Goal: Task Accomplishment & Management: Manage account settings

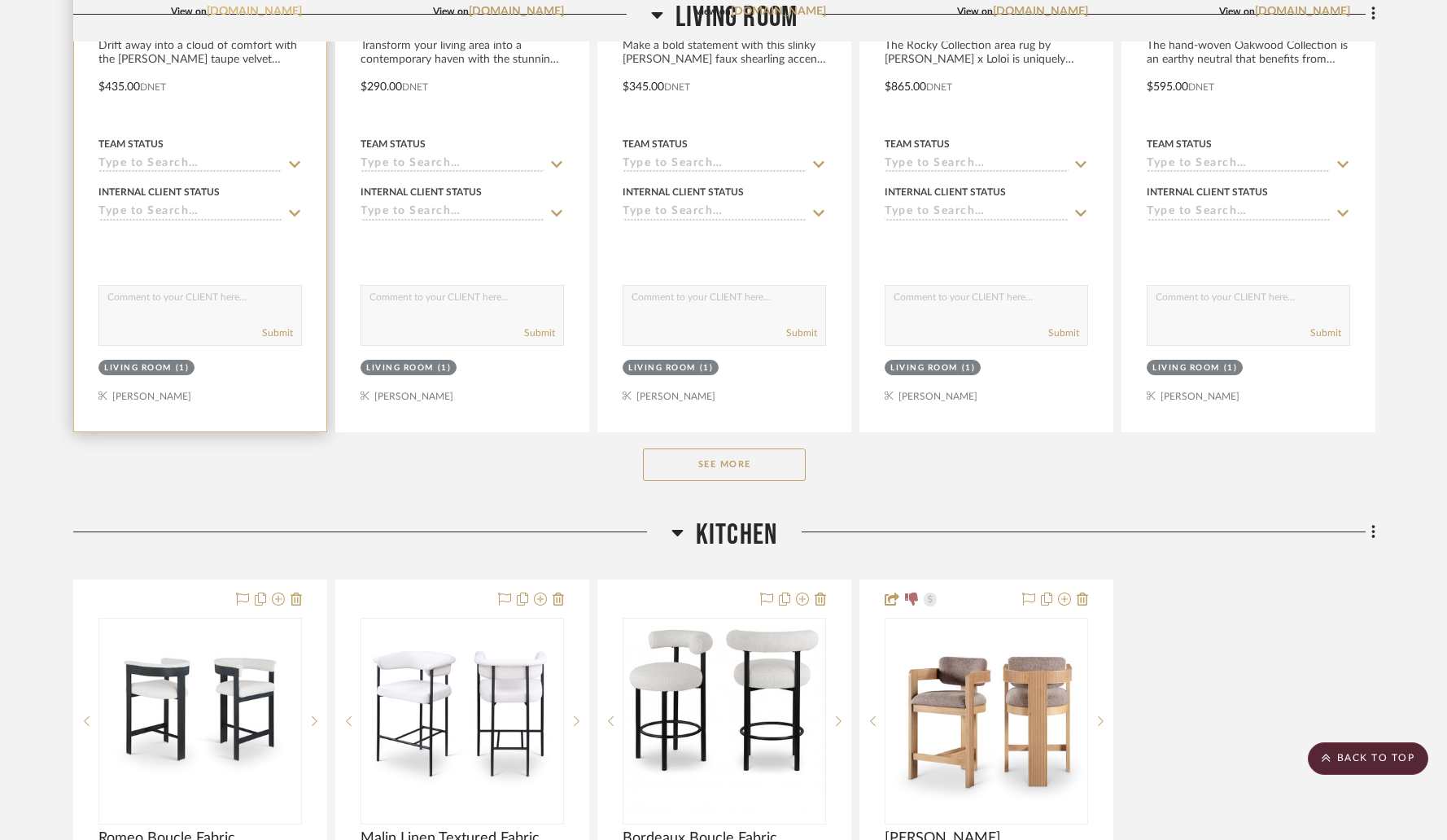
scroll to position [2608, 0]
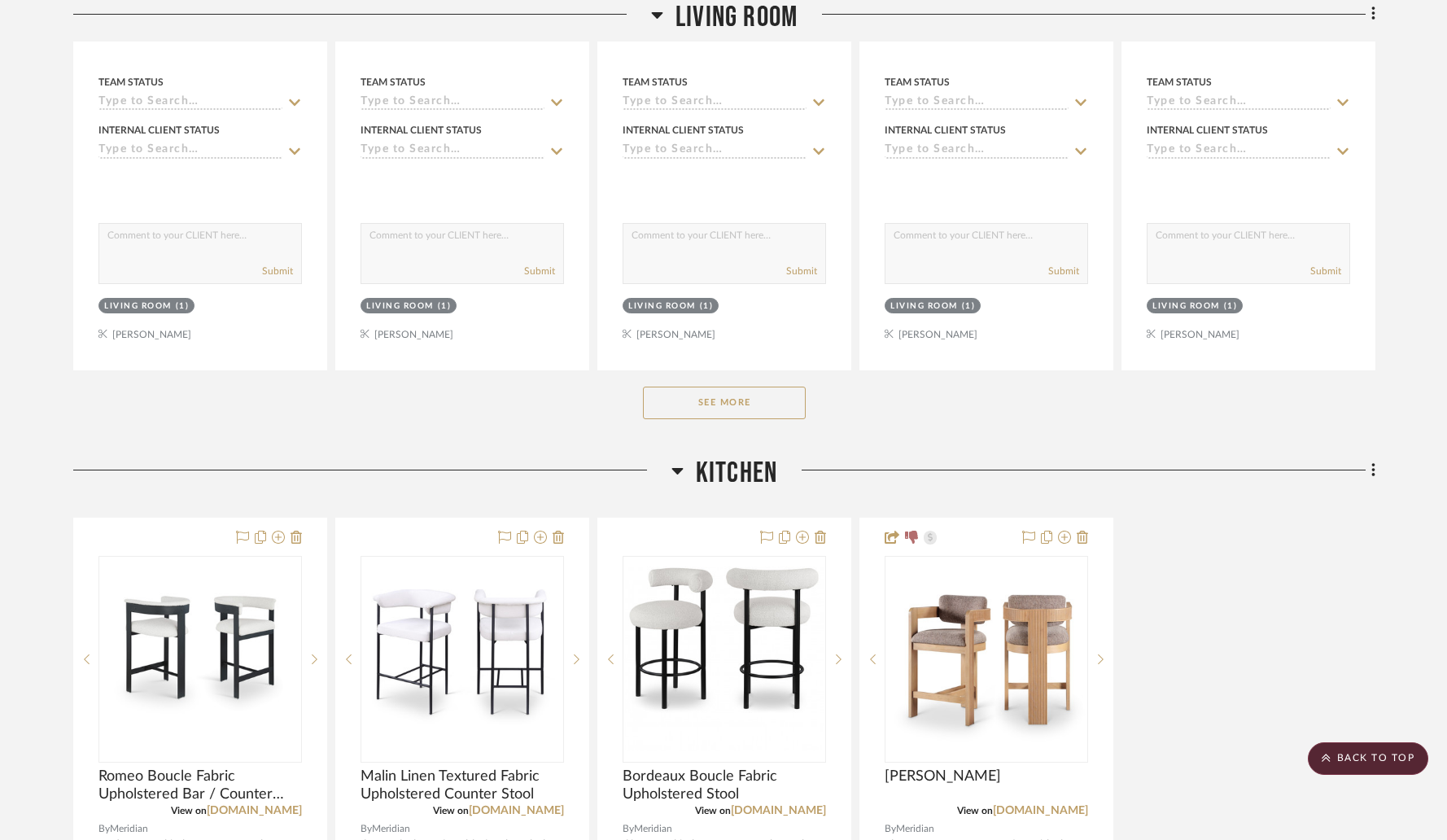
click at [702, 398] on button "See More" at bounding box center [724, 403] width 163 height 33
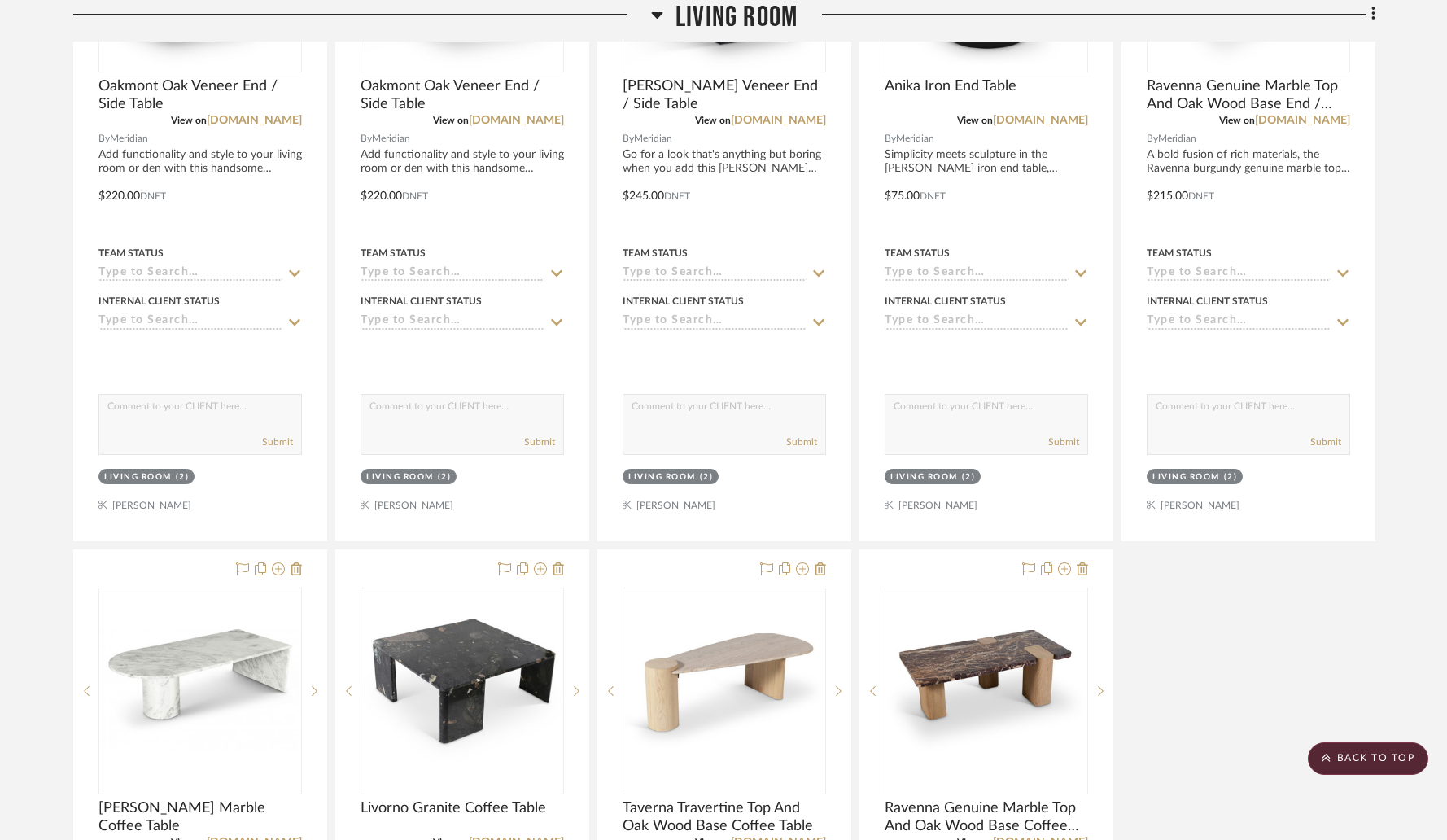
scroll to position [3976, 0]
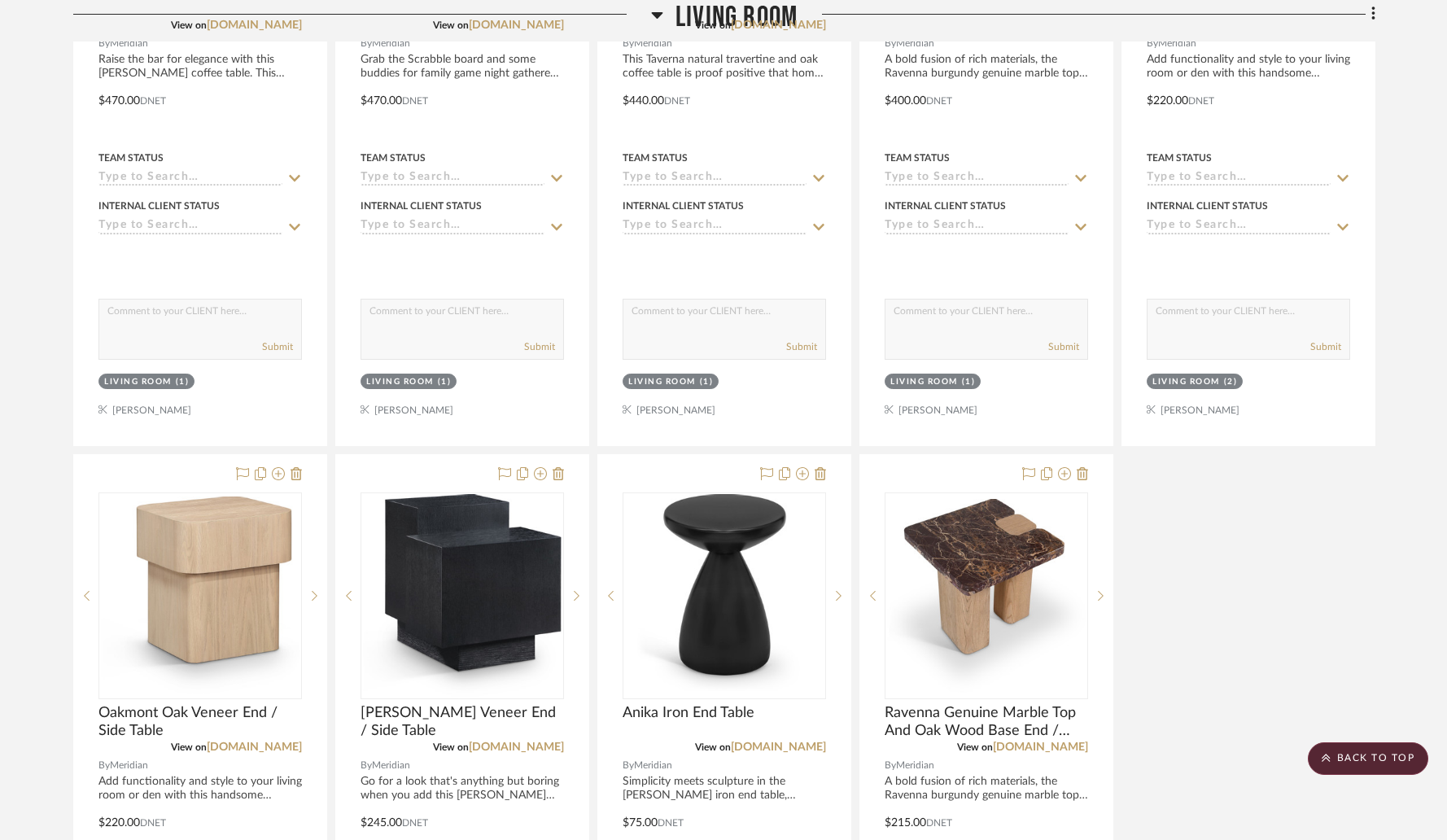
drag, startPoint x: 909, startPoint y: 475, endPoint x: 863, endPoint y: 307, distance: 174.2
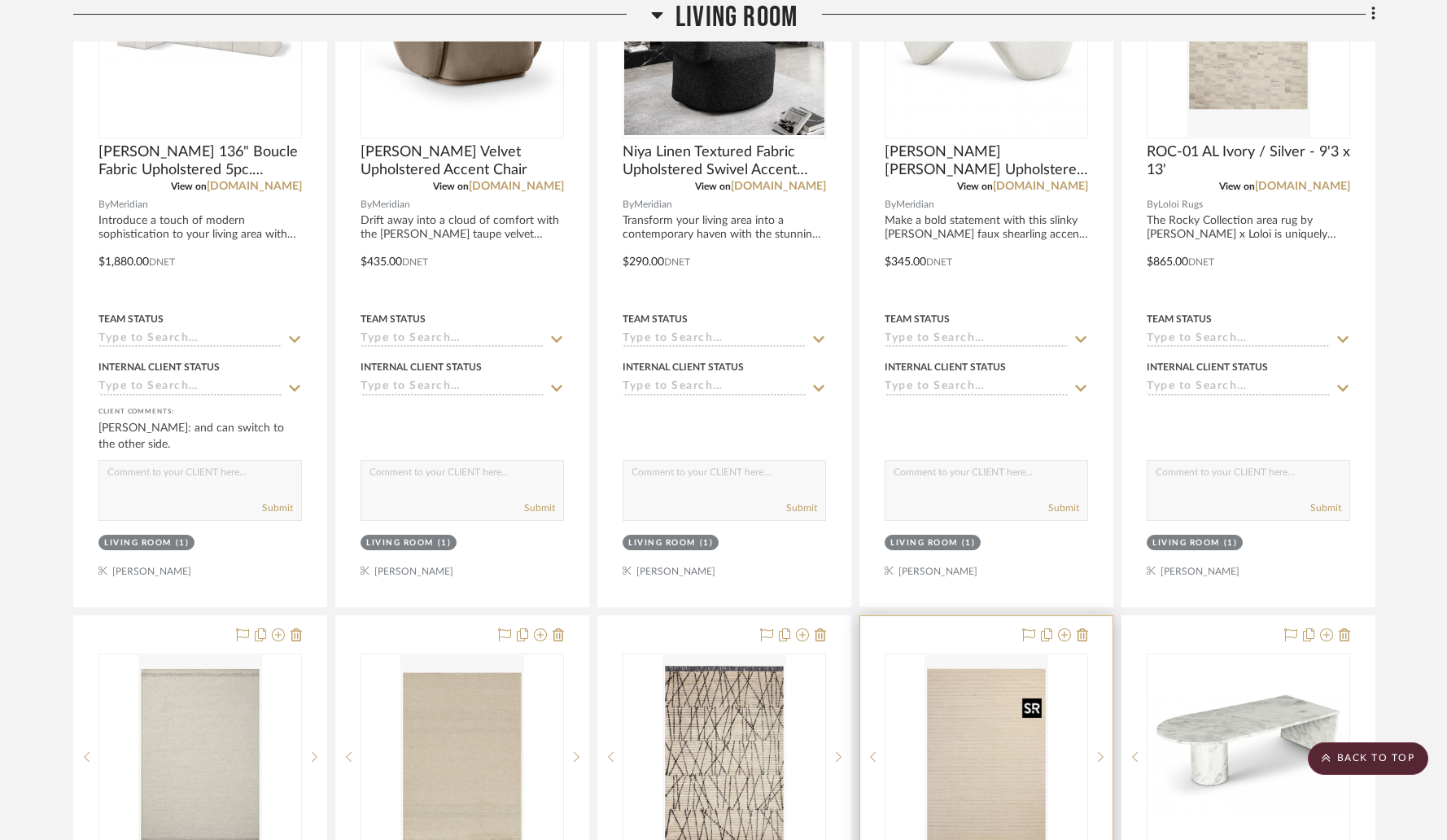
scroll to position [2372, 0]
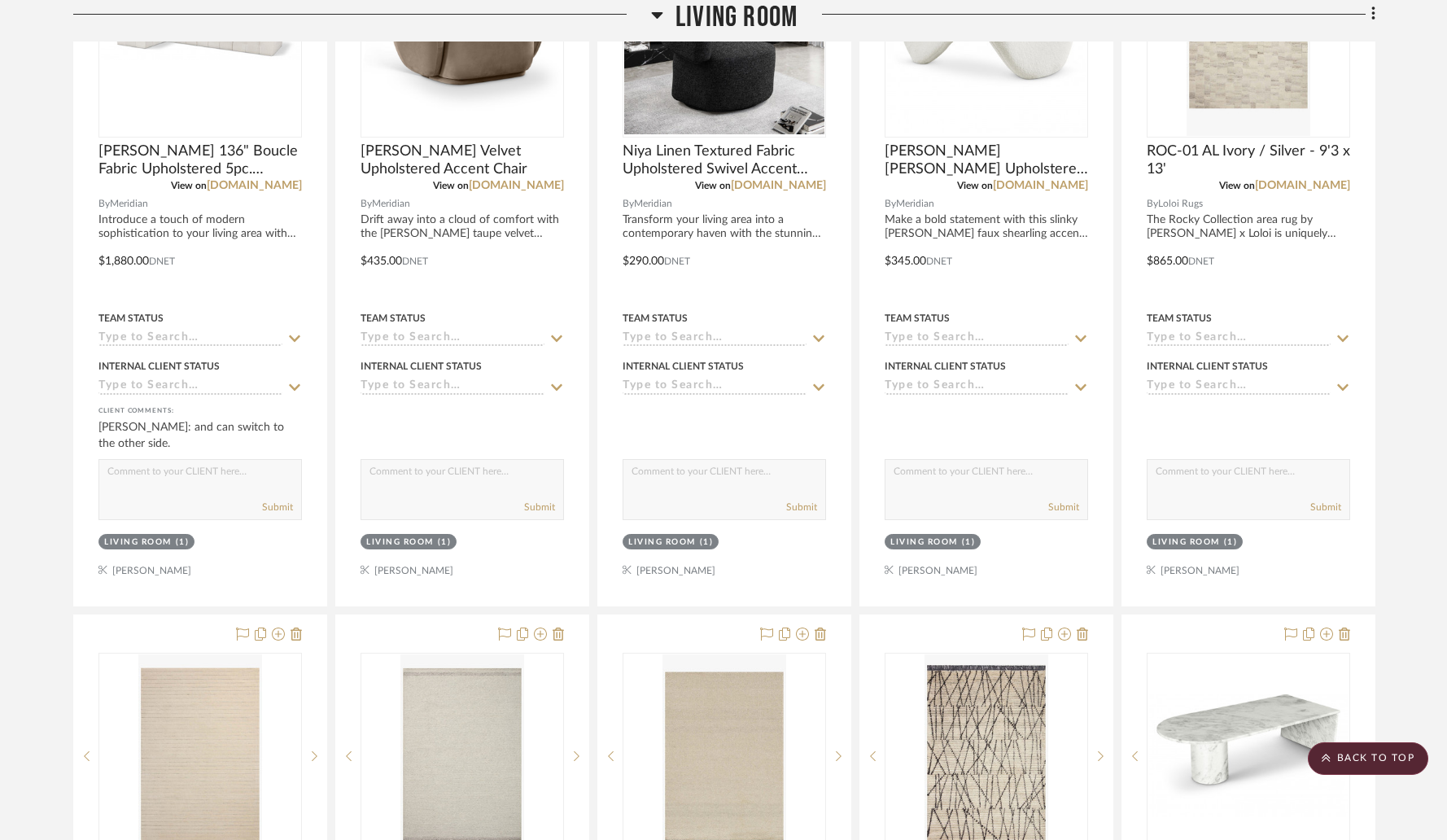
drag, startPoint x: 884, startPoint y: 634, endPoint x: 257, endPoint y: 663, distance: 627.7
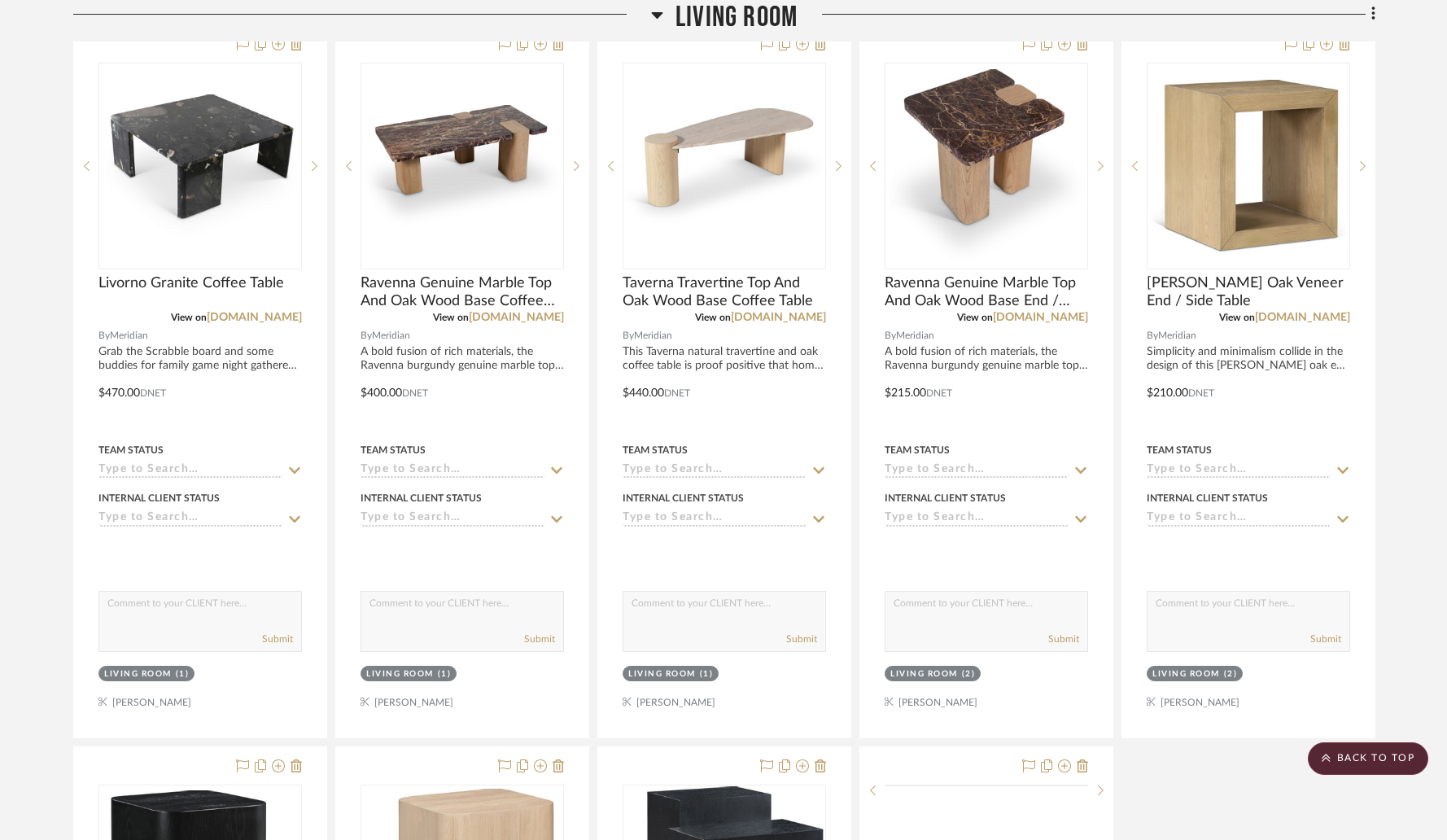
scroll to position [3691, 0]
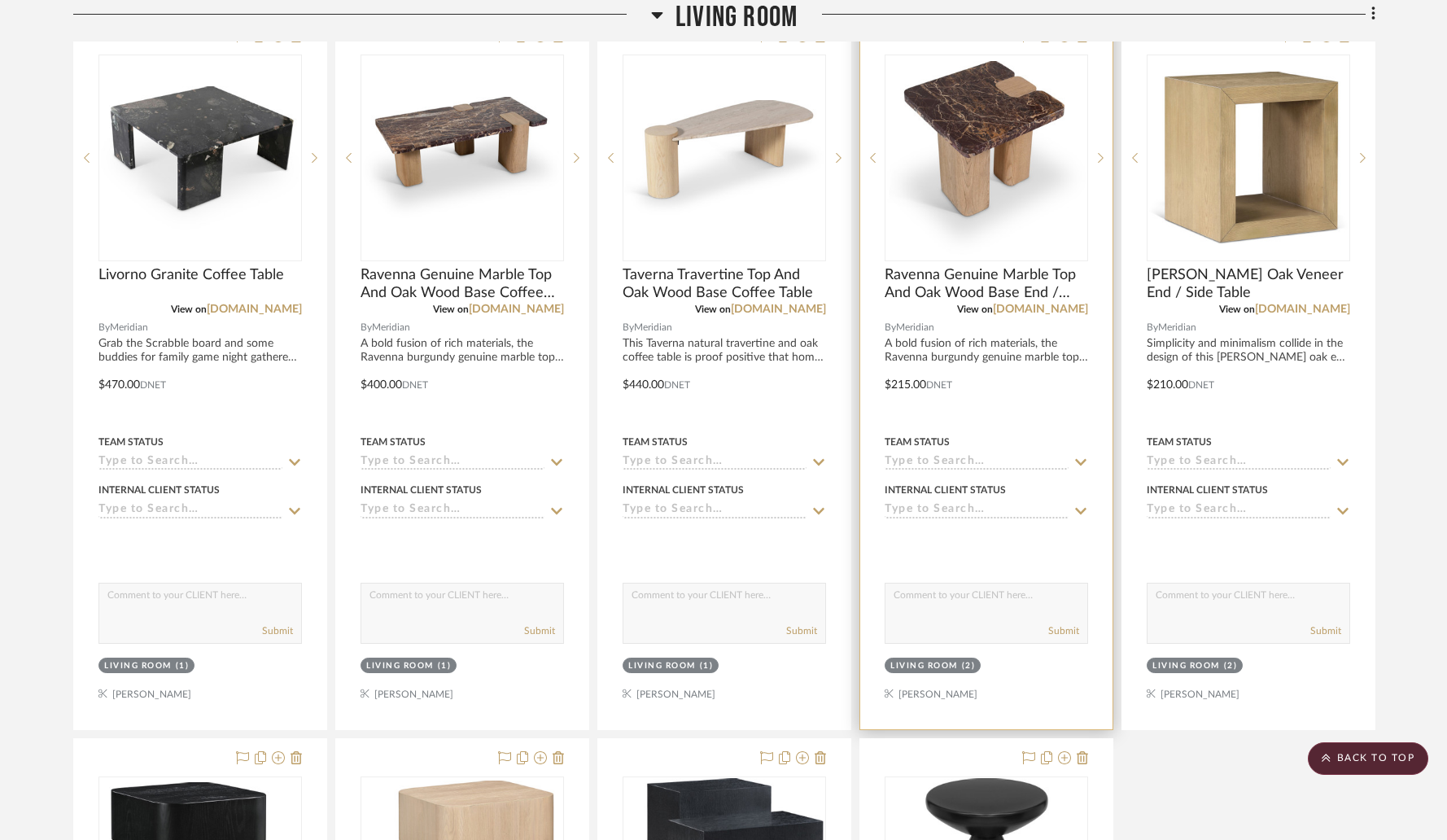
drag, startPoint x: 947, startPoint y: 780, endPoint x: 915, endPoint y: 524, distance: 258.0
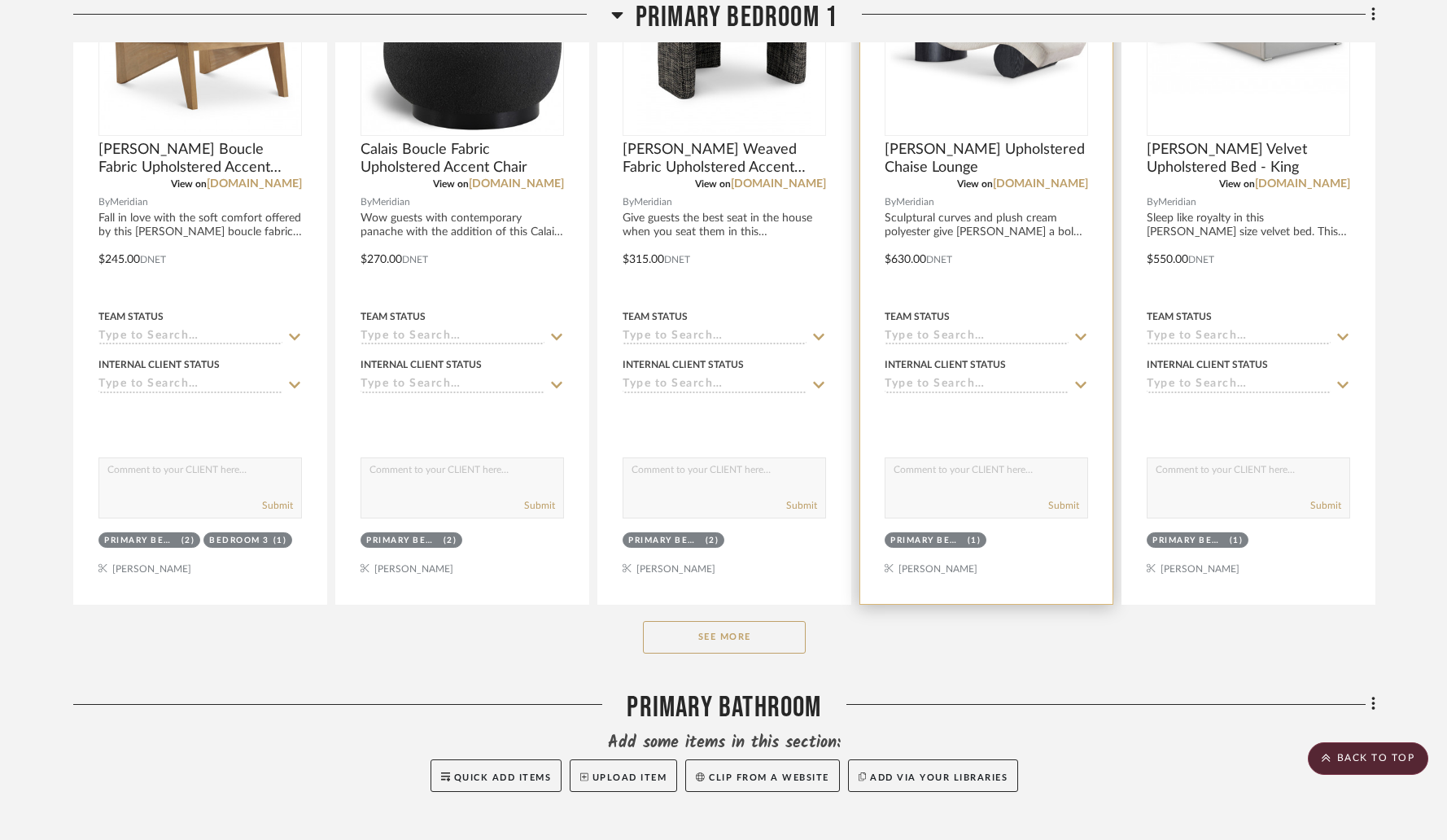
scroll to position [6524, 0]
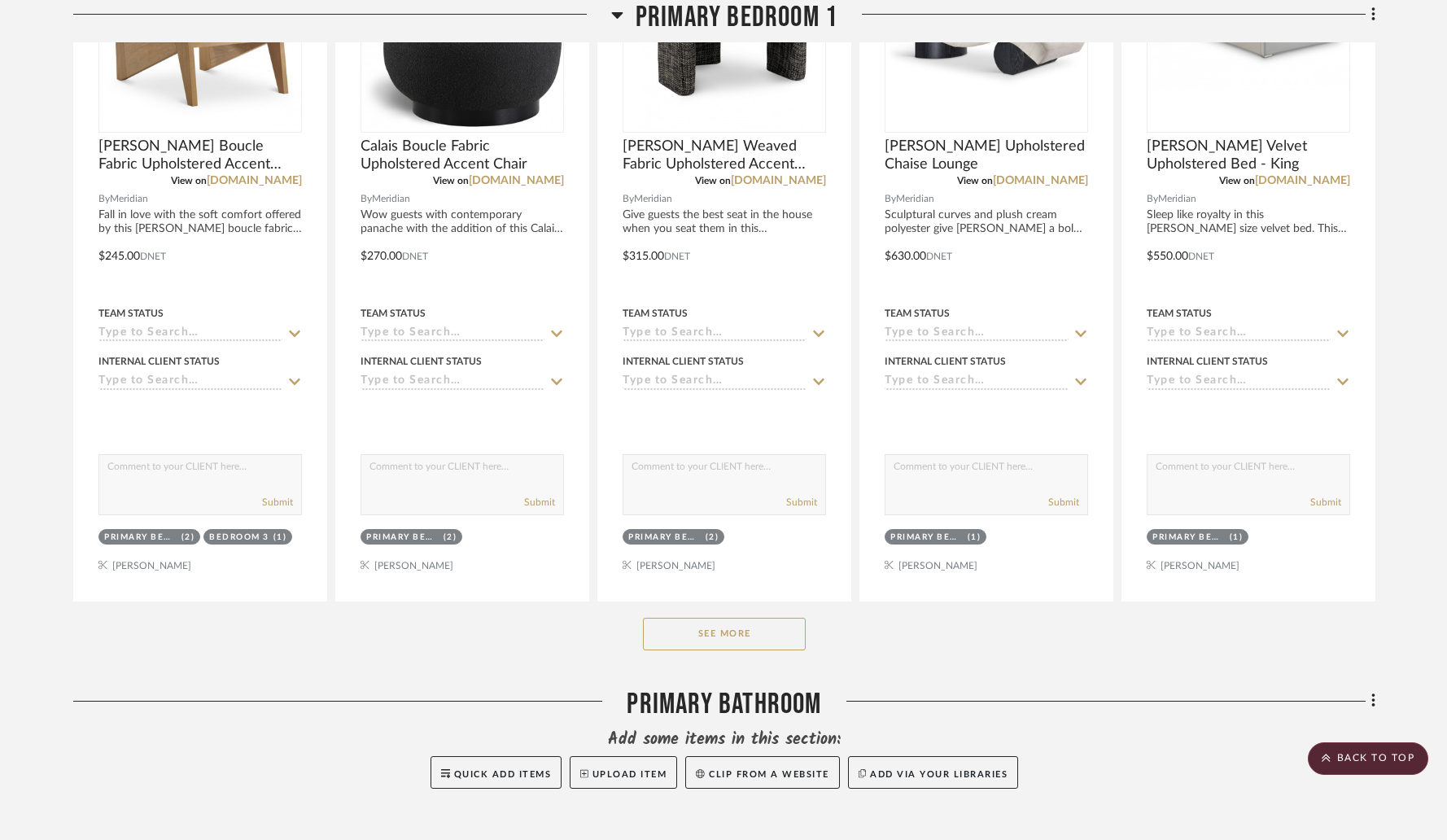
click at [730, 629] on button "See More" at bounding box center [724, 634] width 163 height 33
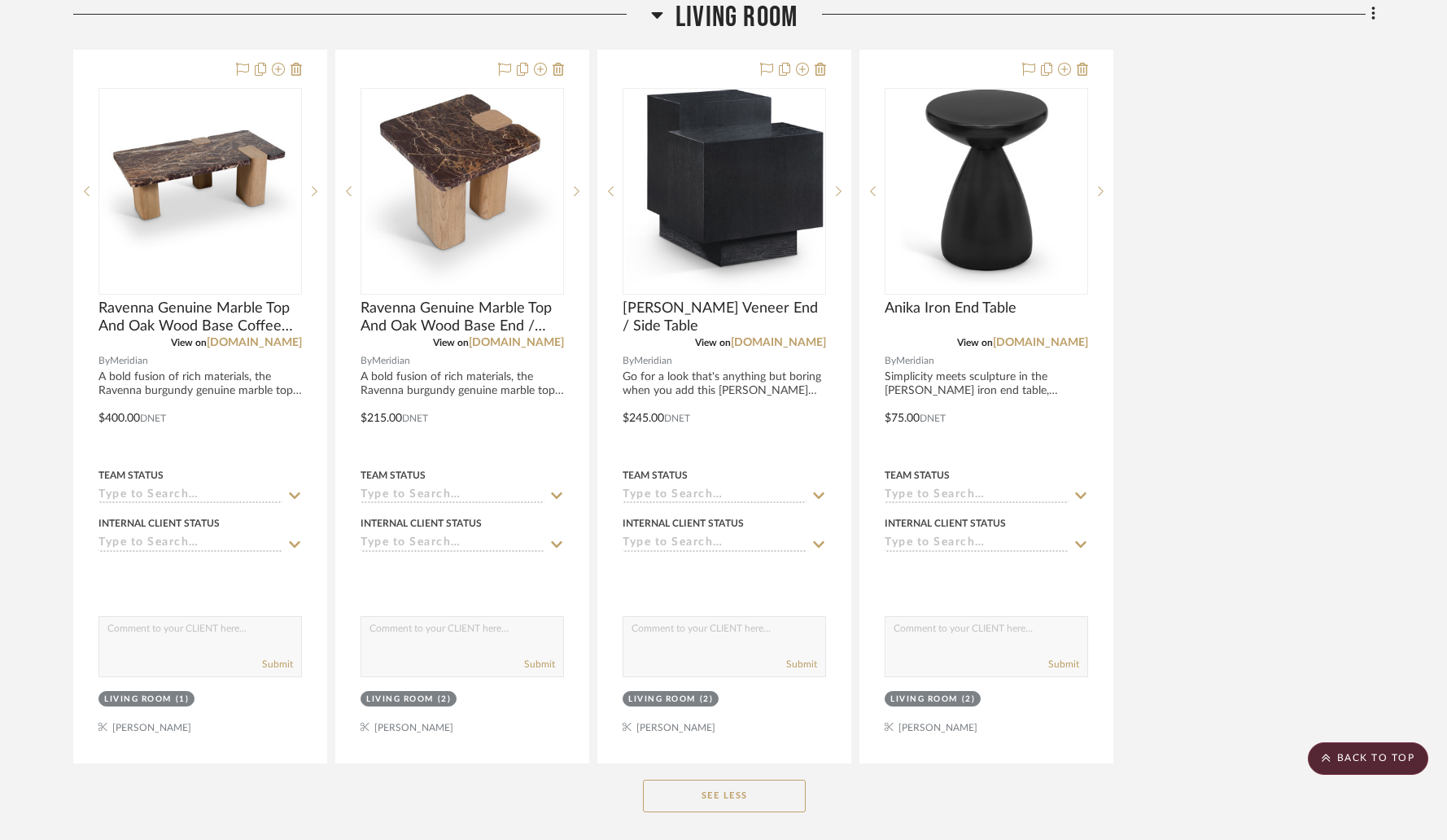
scroll to position [4210, 0]
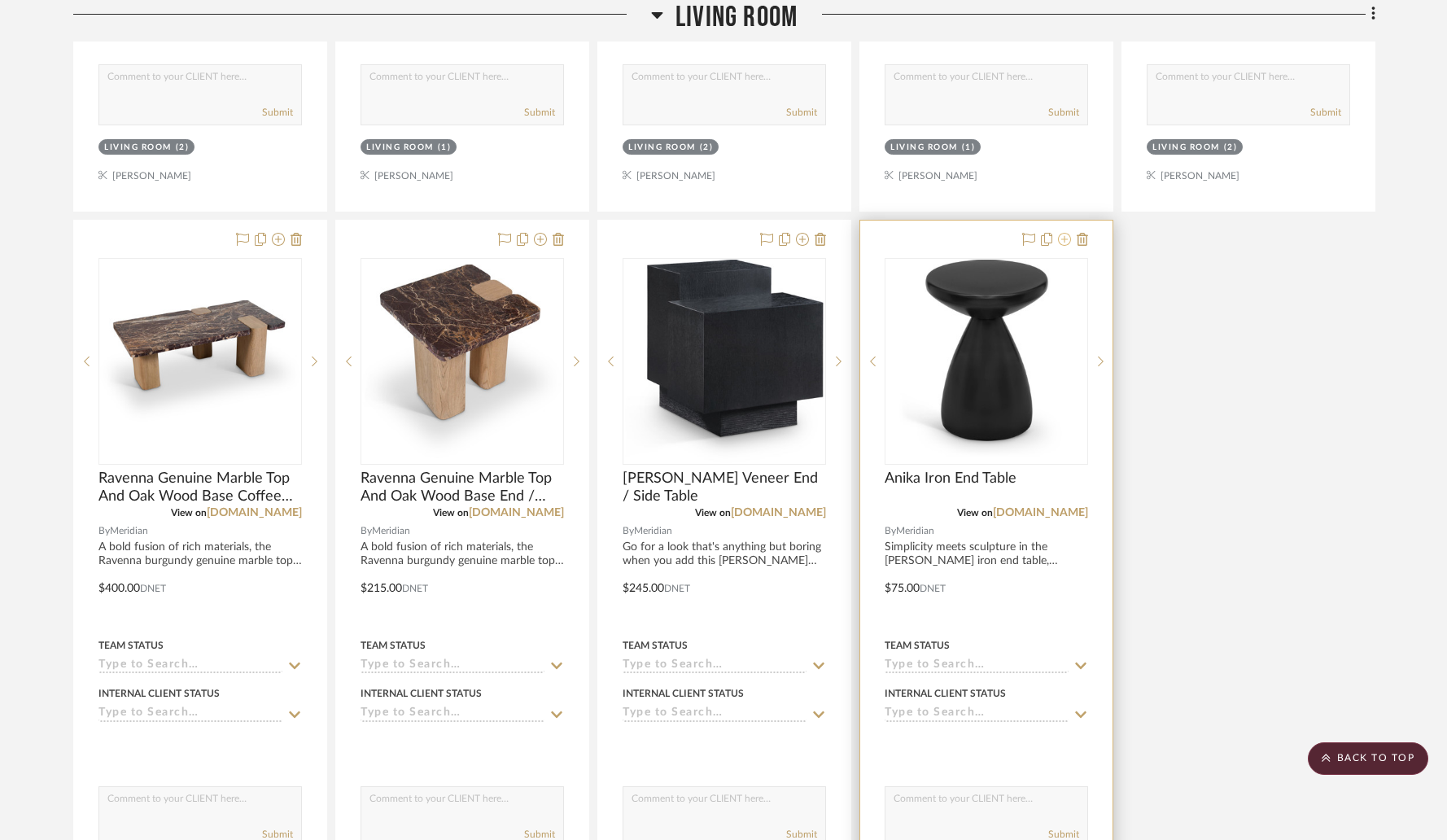
click at [1064, 234] on icon at bounding box center [1064, 239] width 13 height 13
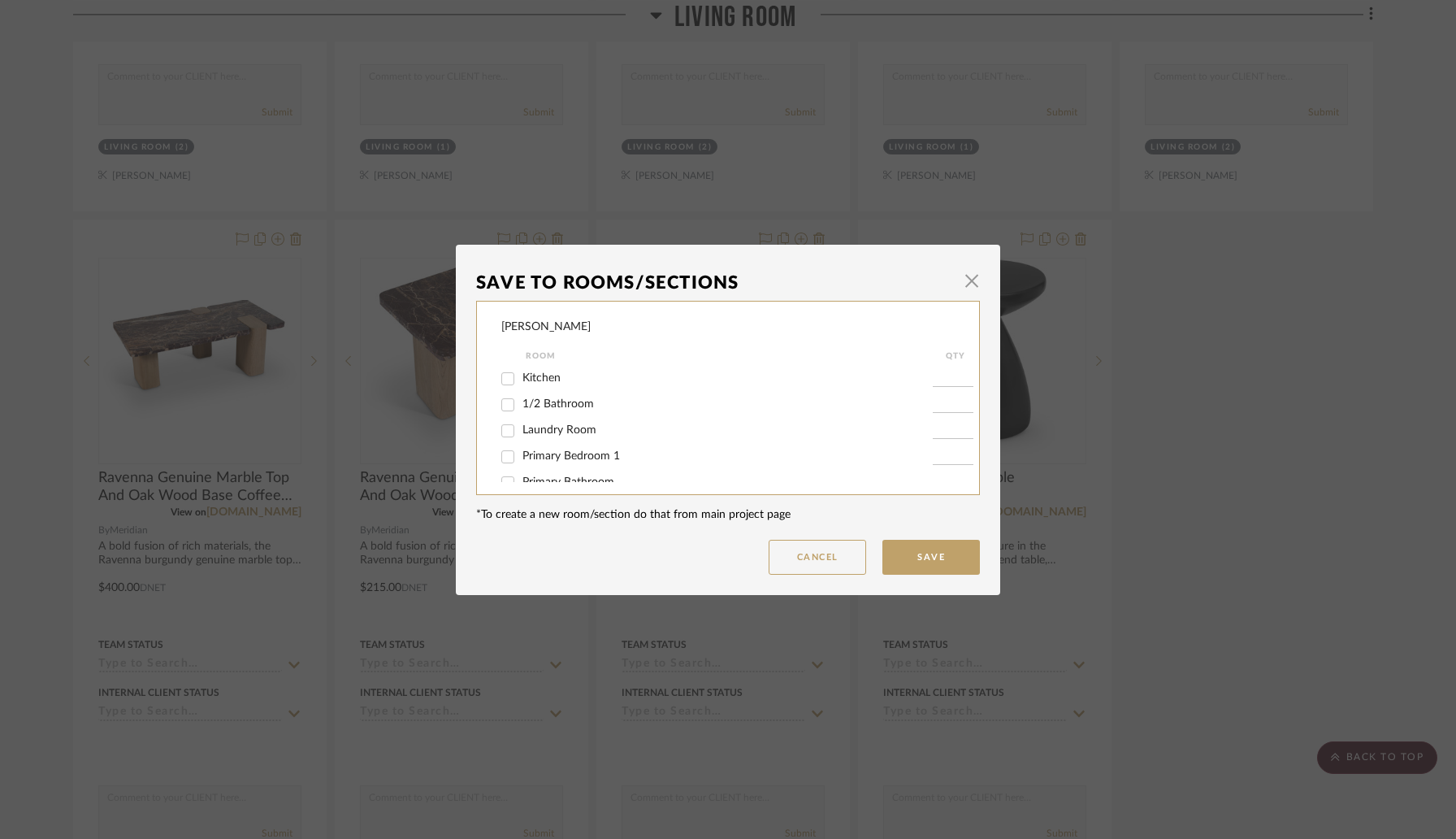
scroll to position [156, 0]
click at [501, 409] on input "Primary Bedroom 1" at bounding box center [508, 405] width 26 height 26
checkbox input "true"
type input "1"
click at [902, 555] on button "Save" at bounding box center [931, 556] width 98 height 35
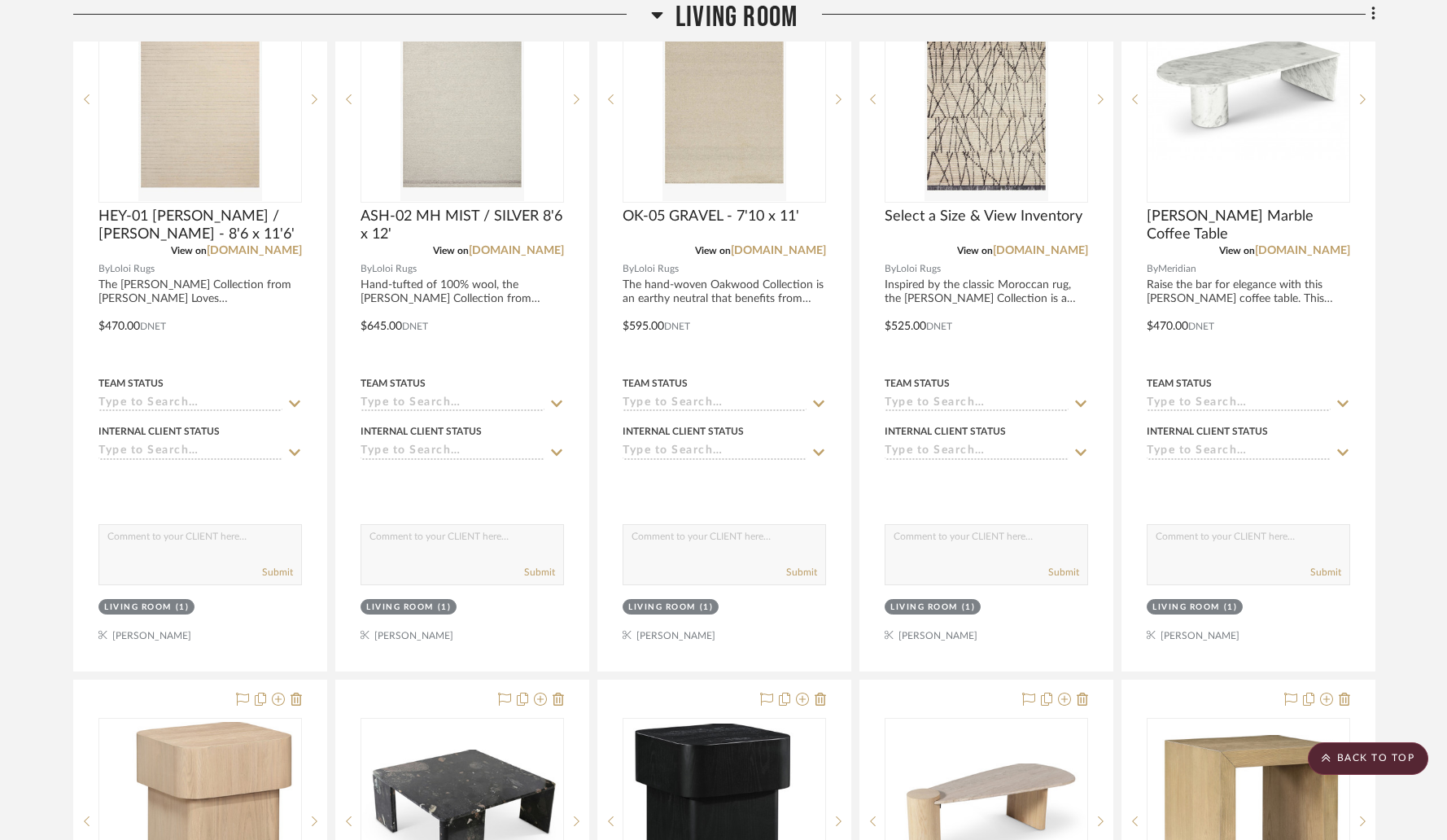
scroll to position [3014, 0]
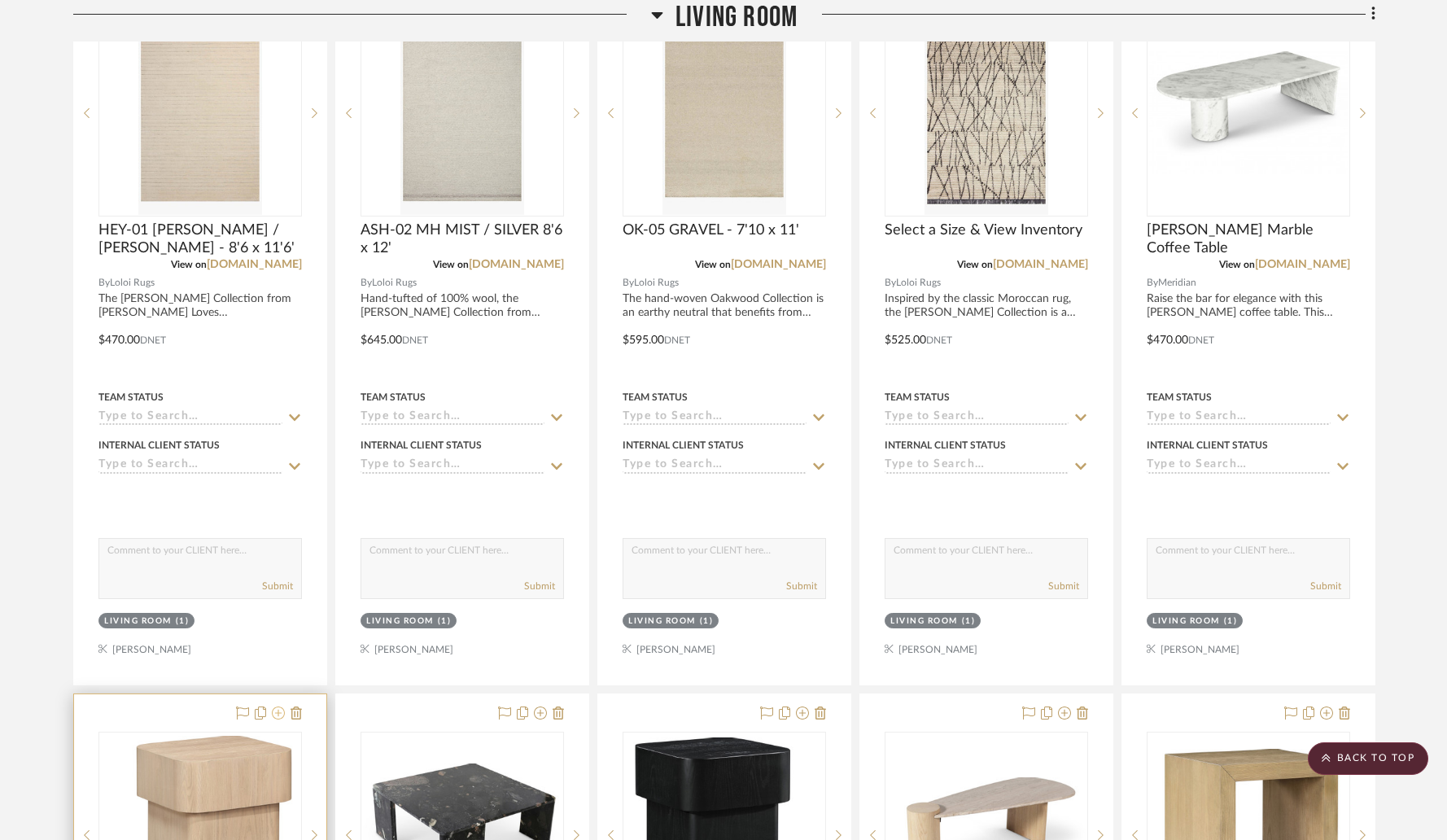
click at [278, 713] on icon at bounding box center [278, 713] width 13 height 13
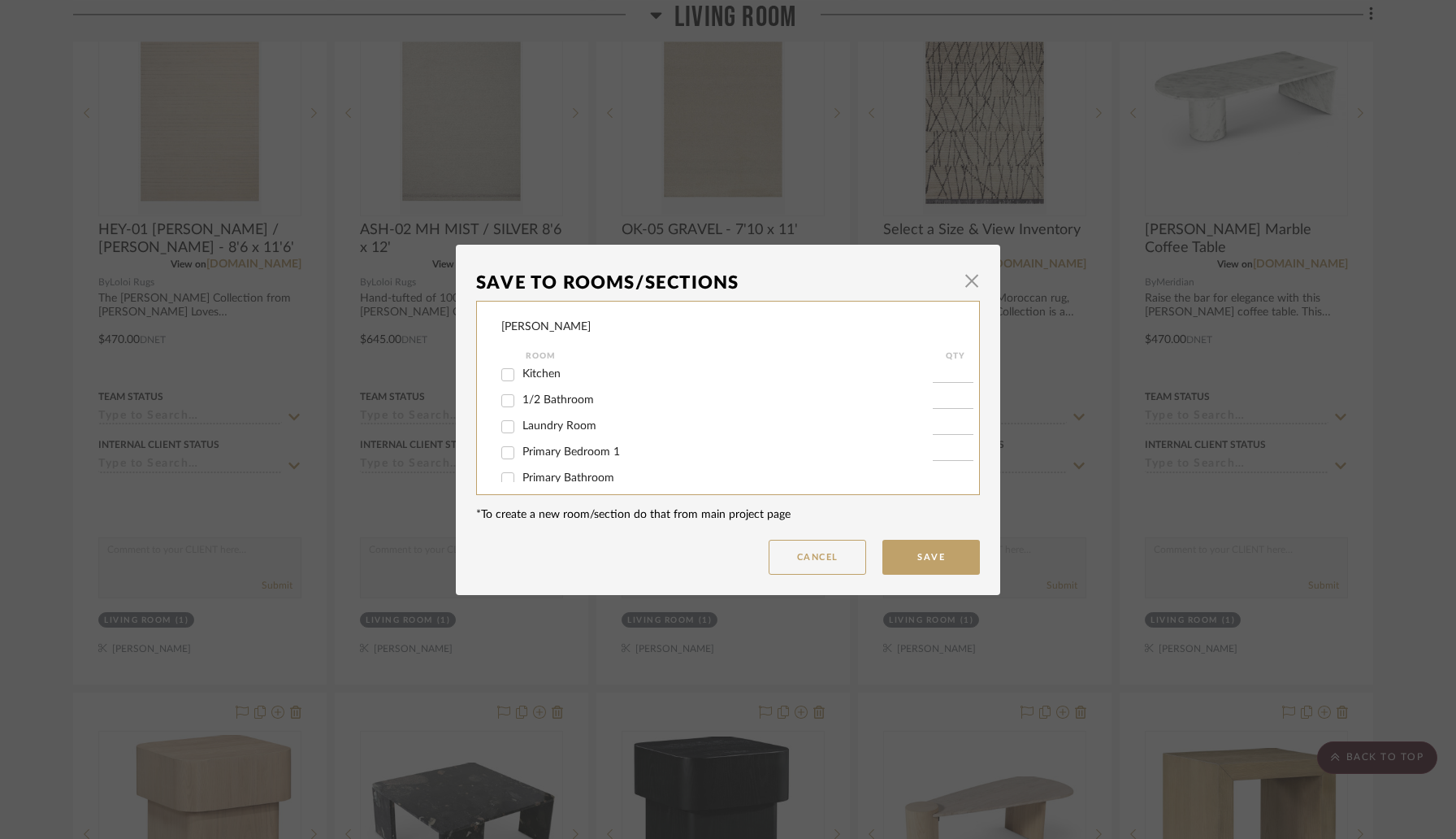
scroll to position [109, 0]
click at [505, 461] on input "Primary Bedroom 1" at bounding box center [508, 452] width 26 height 26
checkbox input "true"
type input "1"
click at [906, 544] on button "Save" at bounding box center [931, 556] width 98 height 35
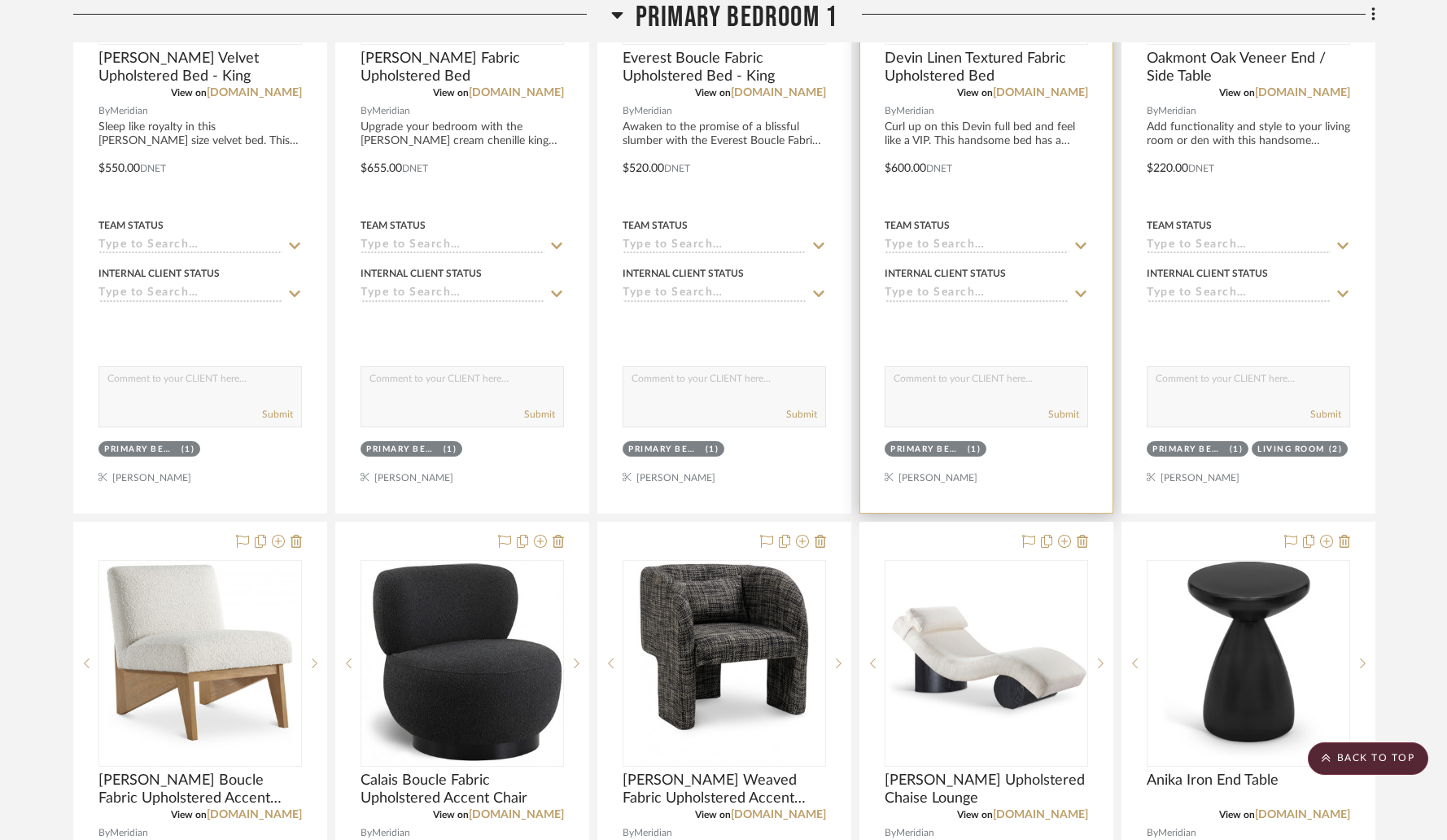
scroll to position [6638, 0]
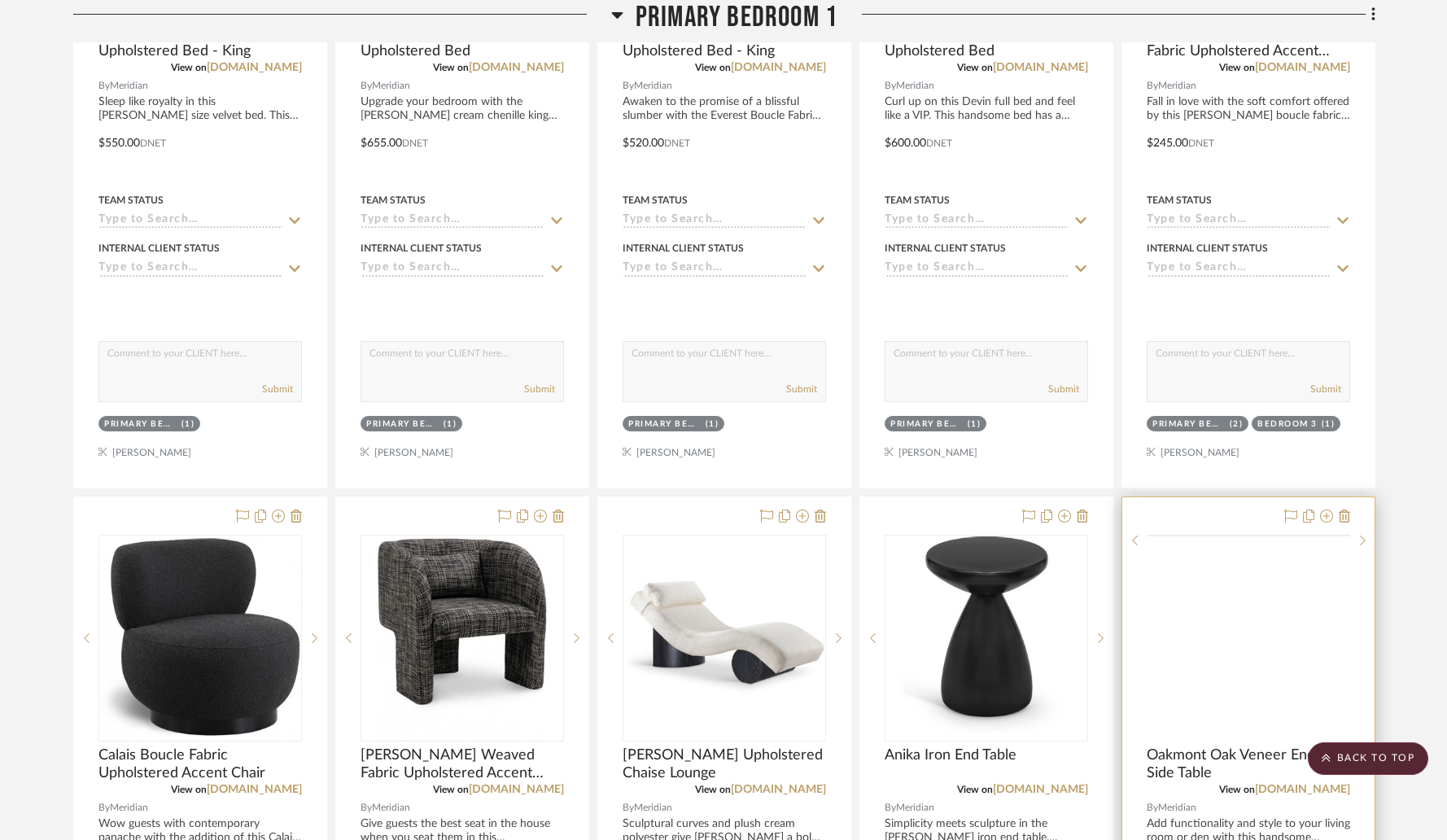
drag, startPoint x: 1144, startPoint y: 464, endPoint x: 1262, endPoint y: 568, distance: 157.3
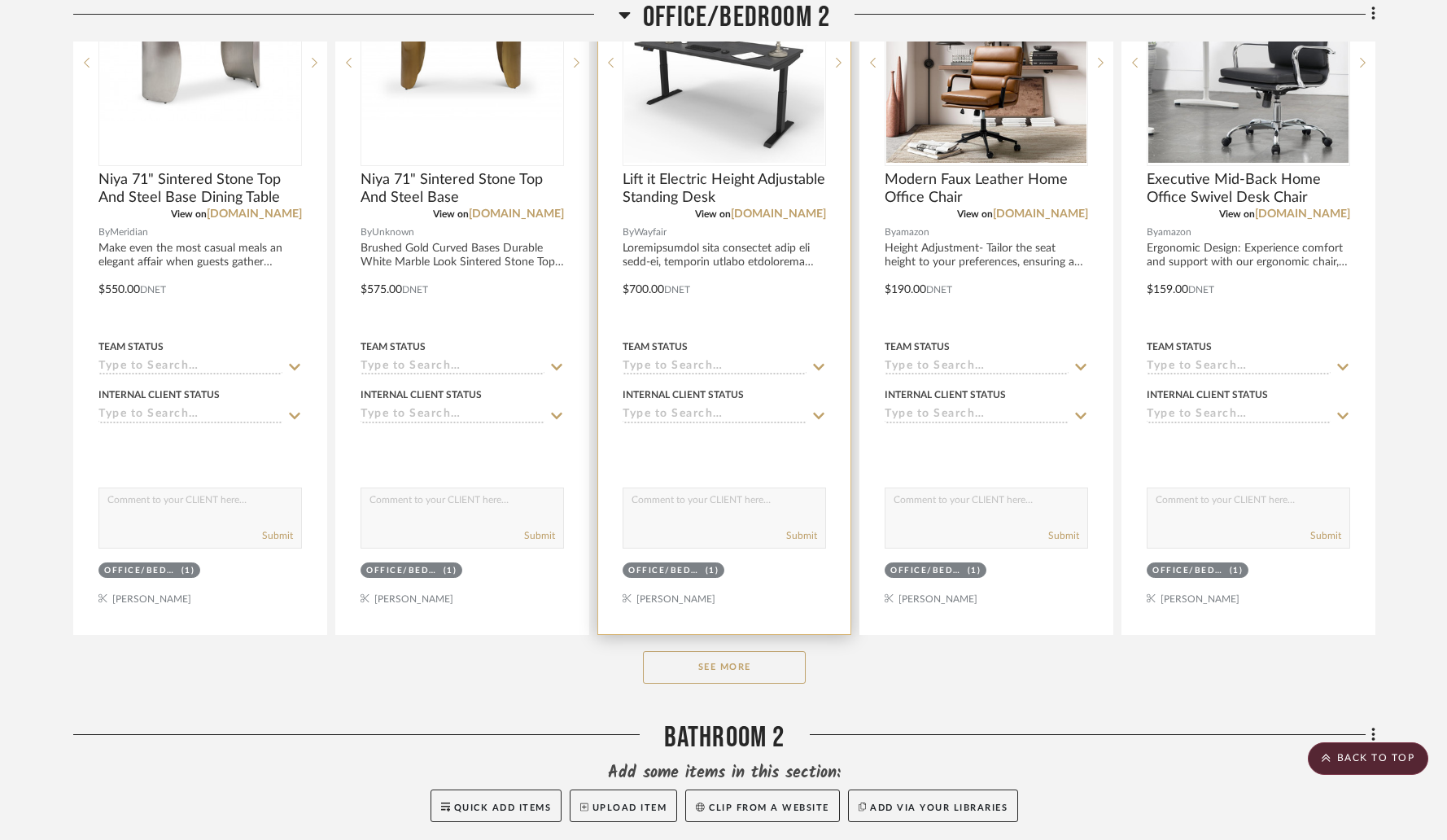
scroll to position [8959, 0]
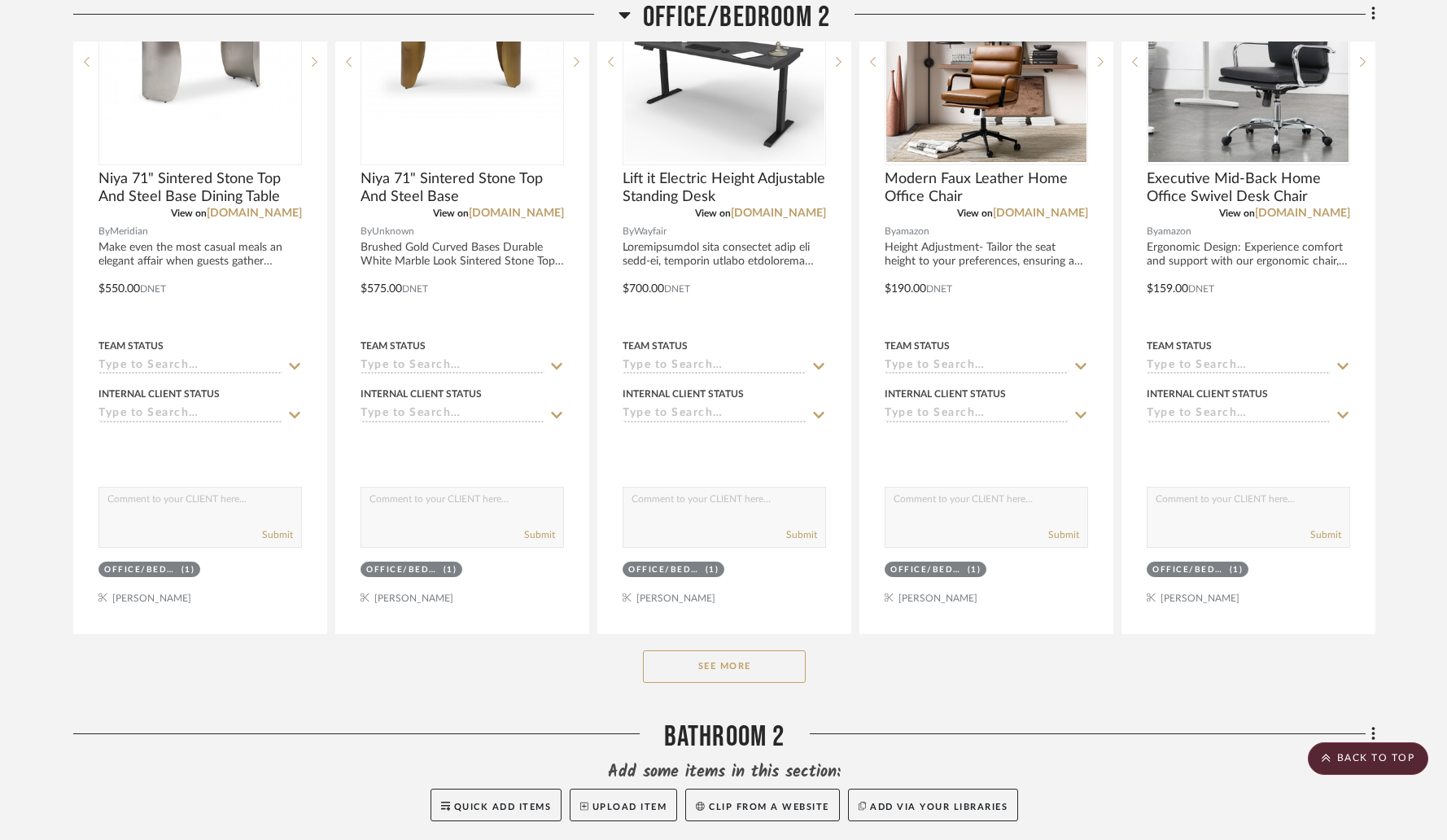
click at [748, 662] on button "See More" at bounding box center [724, 666] width 163 height 33
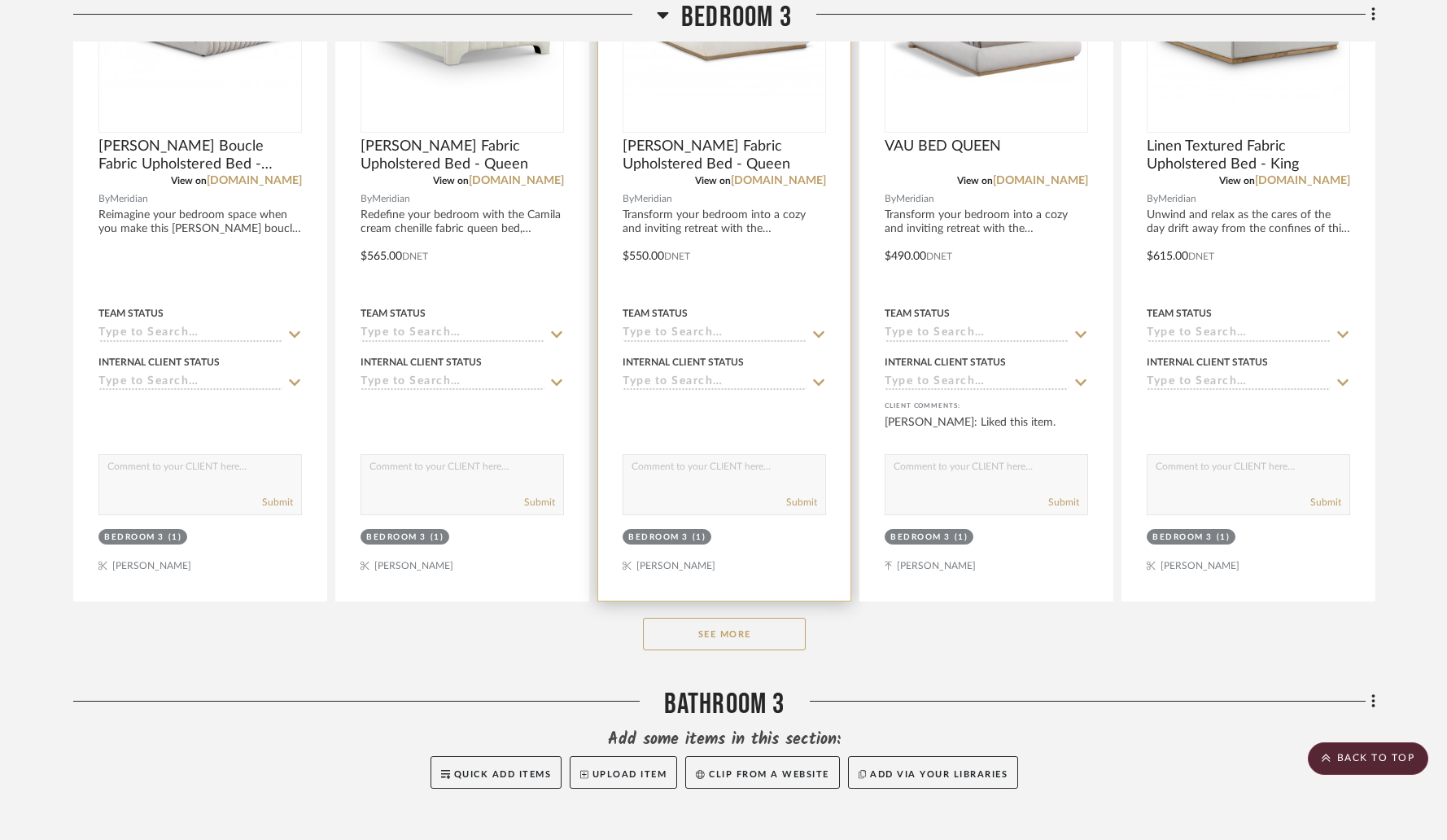
scroll to position [10752, 0]
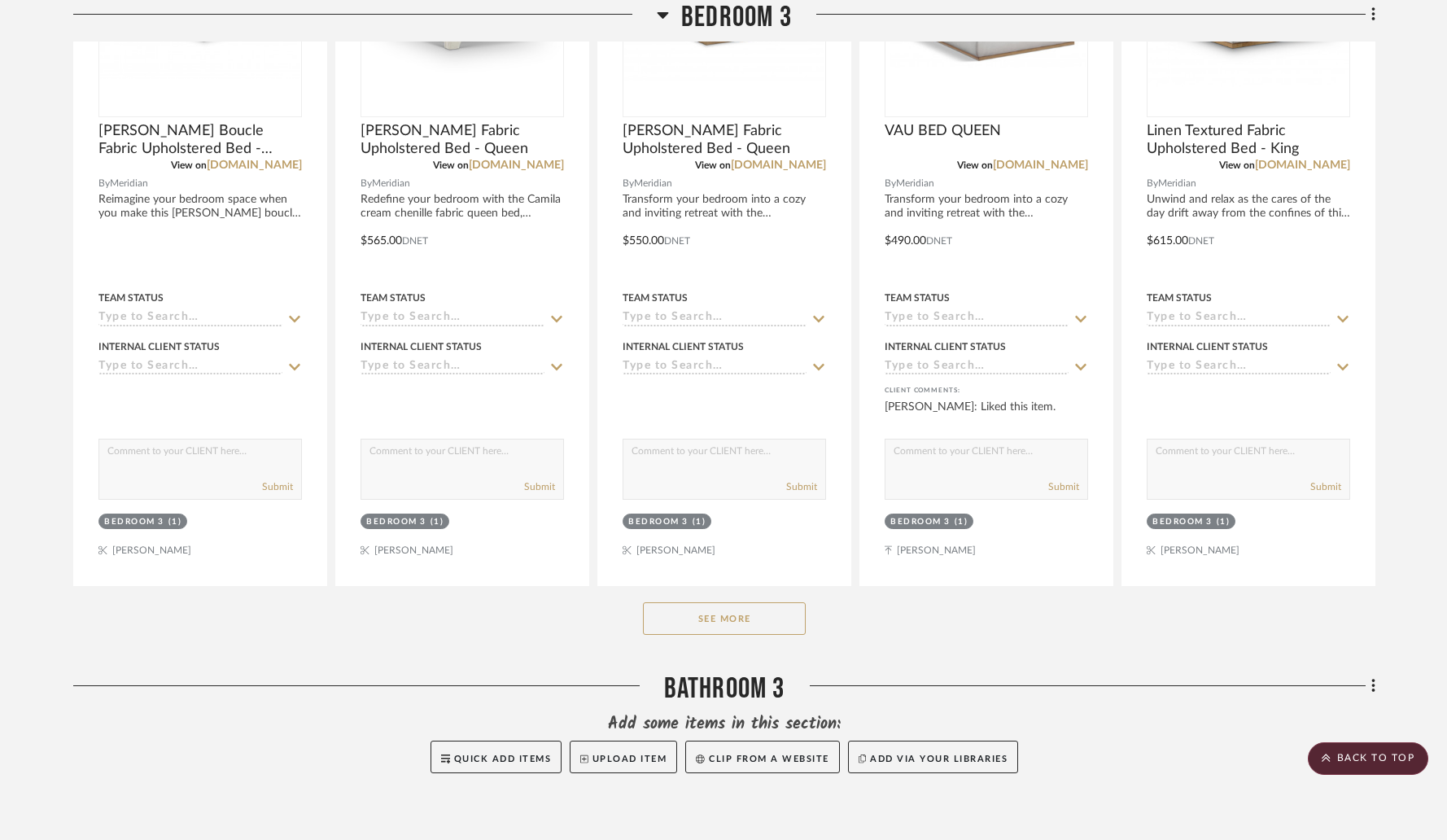
click at [737, 616] on button "See More" at bounding box center [724, 618] width 163 height 33
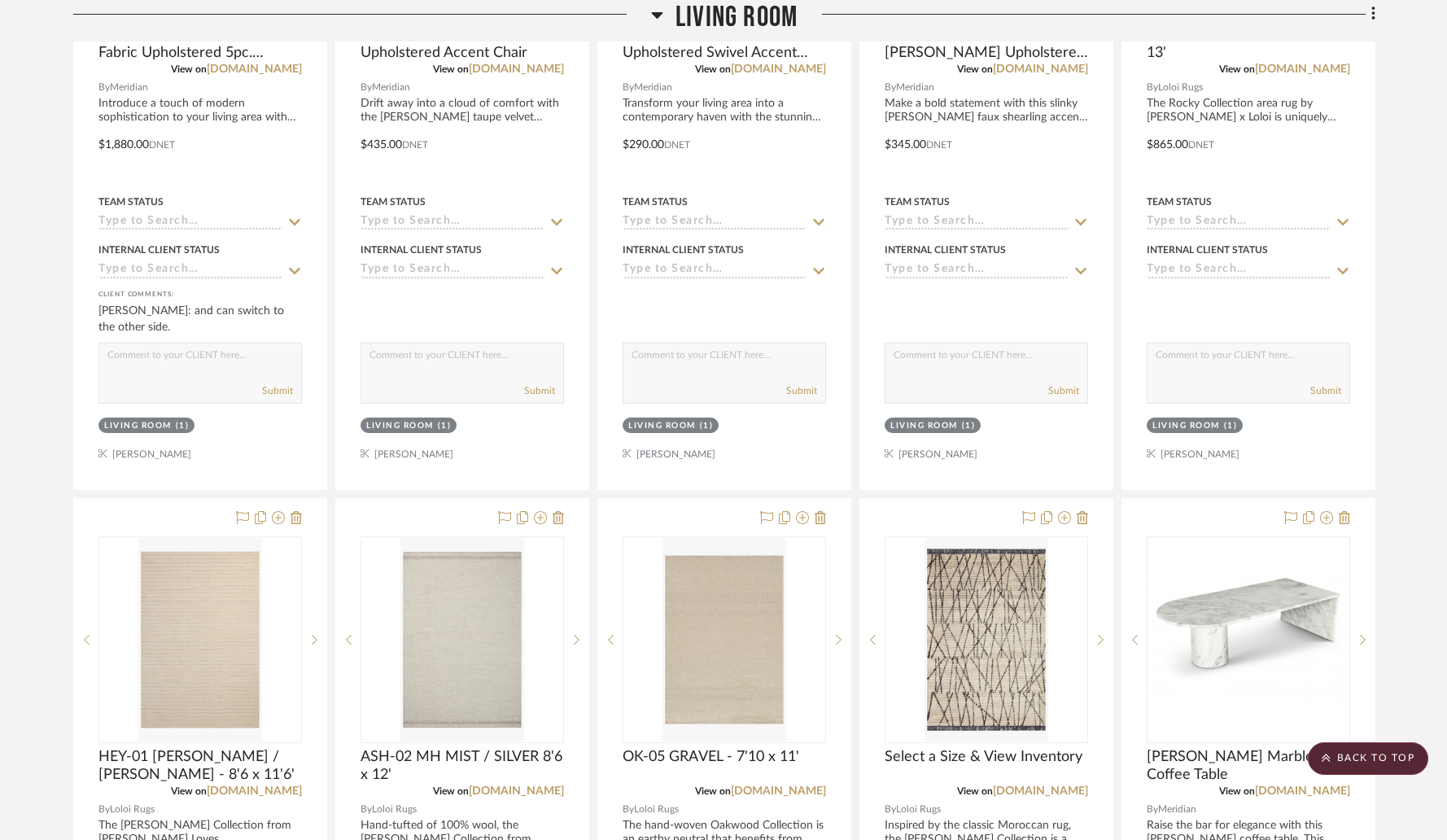
scroll to position [2595, 0]
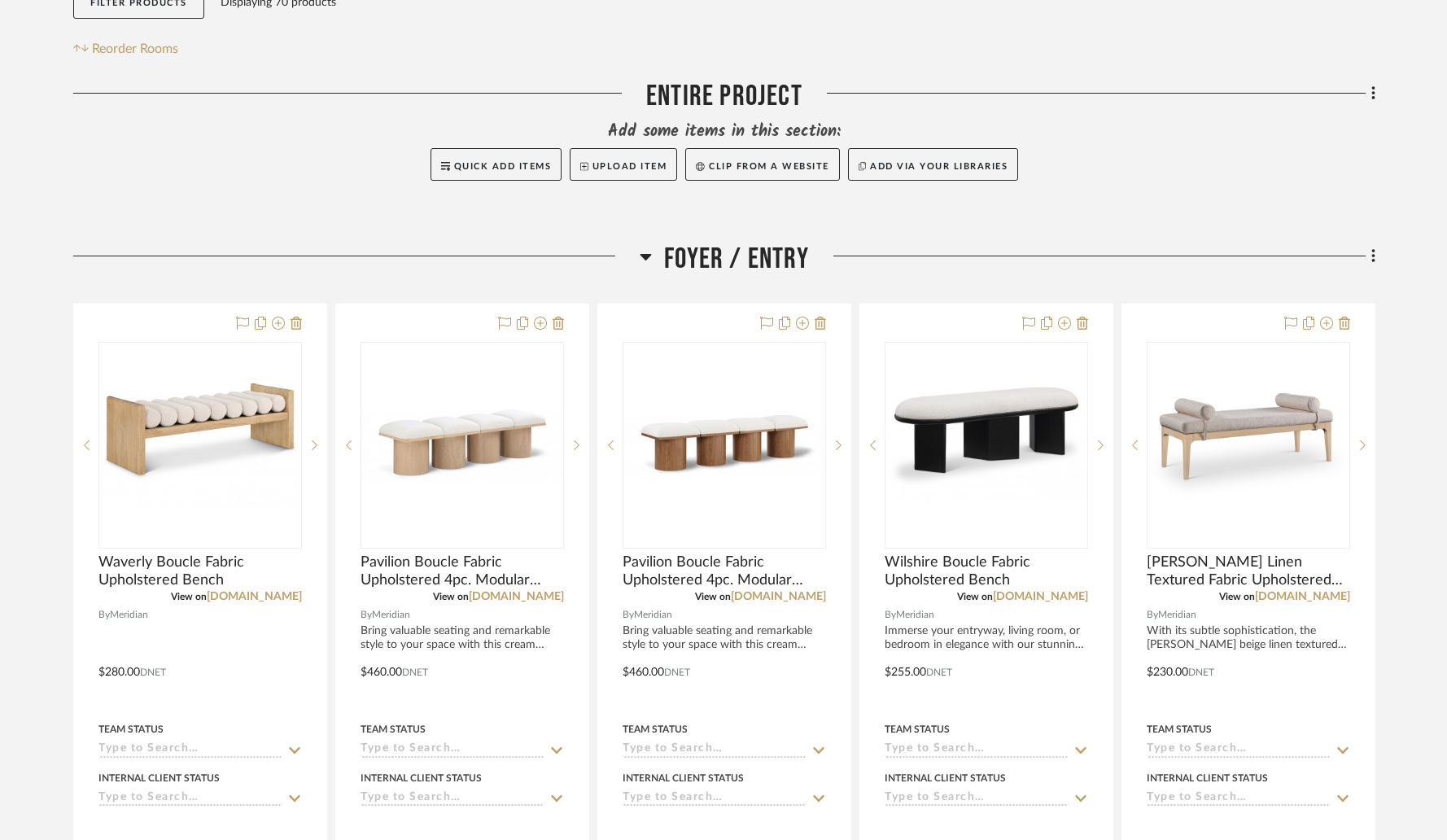
scroll to position [399, 0]
